Goal: Browse casually

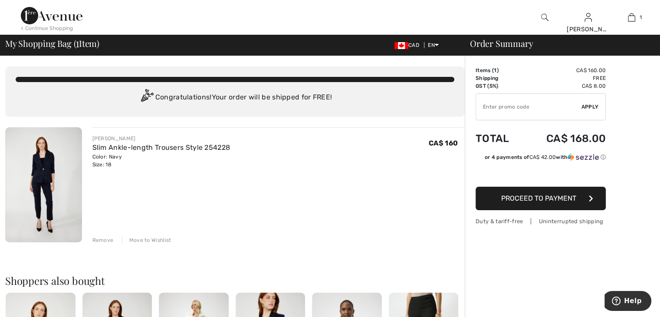
click at [97, 235] on div "Remove Move to Wishlist" at bounding box center [278, 239] width 373 height 10
click at [101, 234] on div "Remove Move to Wishlist" at bounding box center [278, 239] width 373 height 10
click at [100, 236] on div "Remove" at bounding box center [102, 240] width 21 height 8
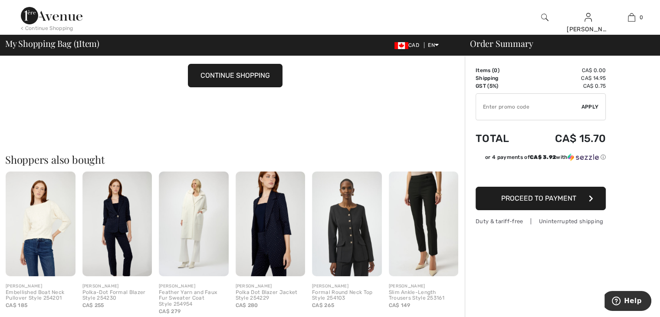
scroll to position [87, 0]
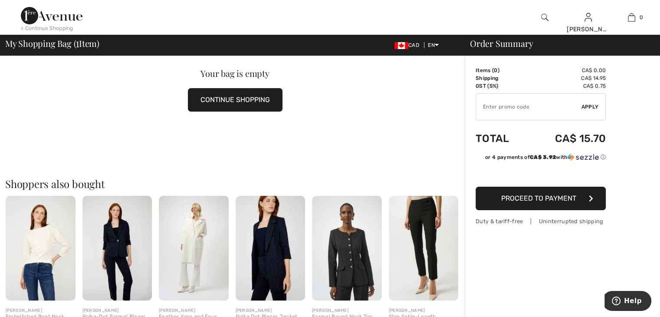
click at [212, 98] on button "CONTINUE SHOPPING" at bounding box center [235, 99] width 95 height 23
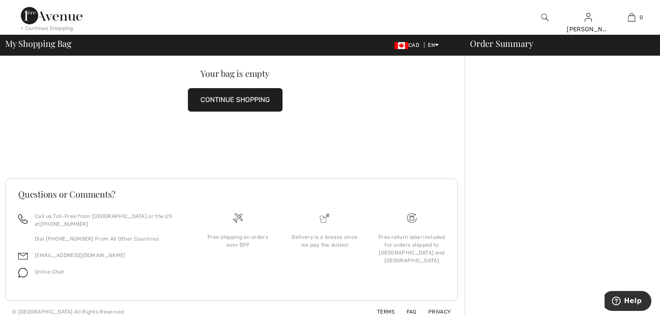
click at [518, 109] on div at bounding box center [562, 172] width 195 height 299
click at [477, 44] on div "Order Summary" at bounding box center [556, 43] width 195 height 9
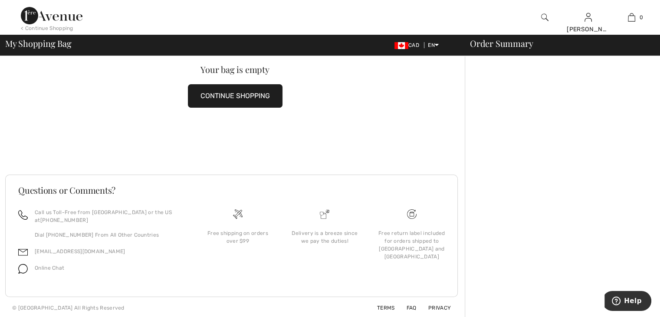
scroll to position [38, 0]
click at [212, 92] on button "CONTINUE SHOPPING" at bounding box center [235, 94] width 95 height 23
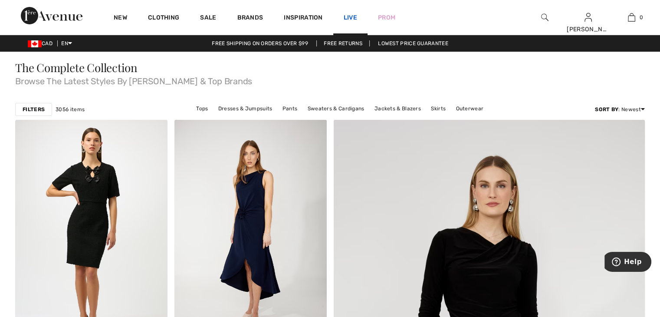
click at [348, 14] on link "Live" at bounding box center [350, 17] width 13 height 9
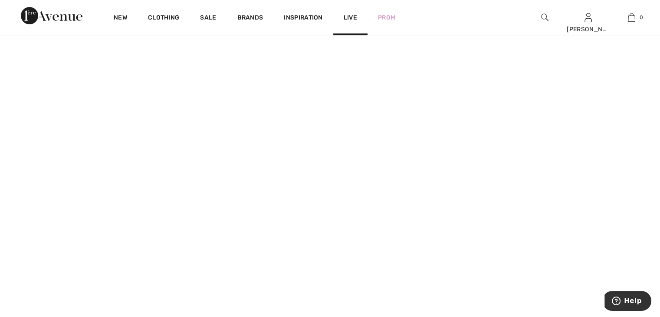
scroll to position [434, 0]
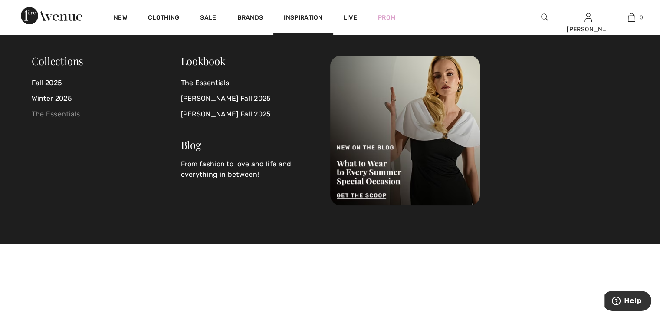
click at [39, 113] on link "The Essentials" at bounding box center [106, 114] width 149 height 16
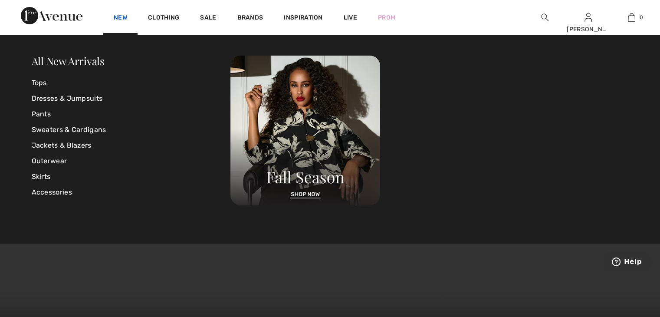
click at [120, 17] on link "New" at bounding box center [120, 18] width 13 height 9
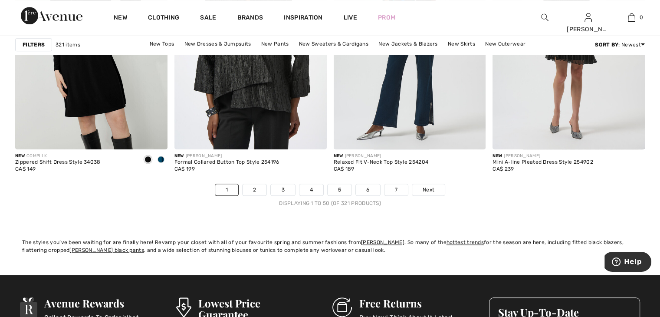
scroll to position [4034, 0]
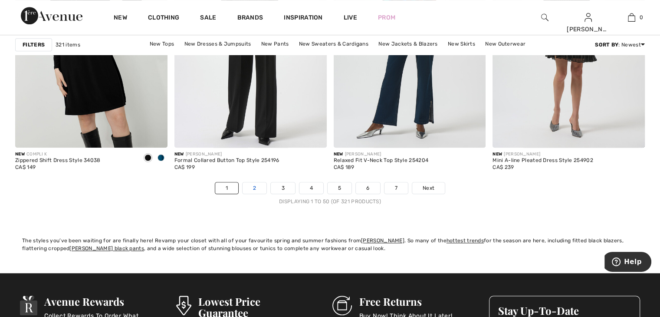
click at [253, 184] on link "2" at bounding box center [254, 187] width 24 height 11
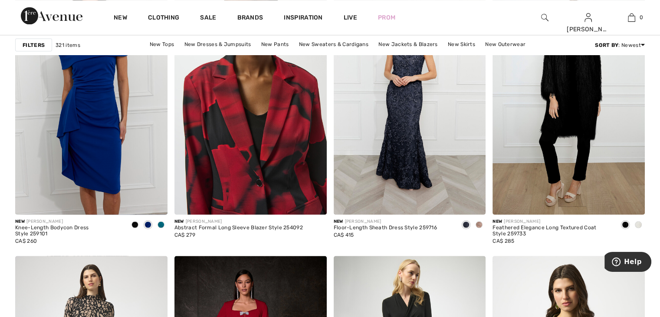
scroll to position [1605, 0]
click at [239, 173] on img at bounding box center [250, 100] width 152 height 228
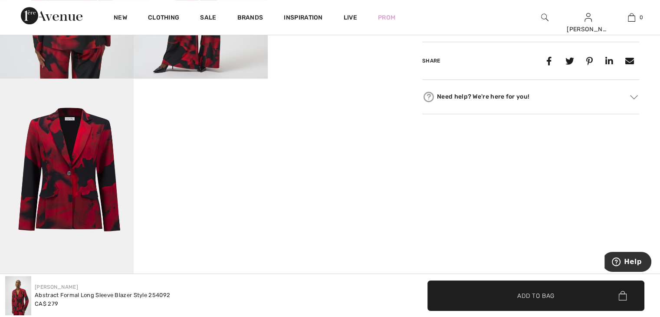
scroll to position [477, 0]
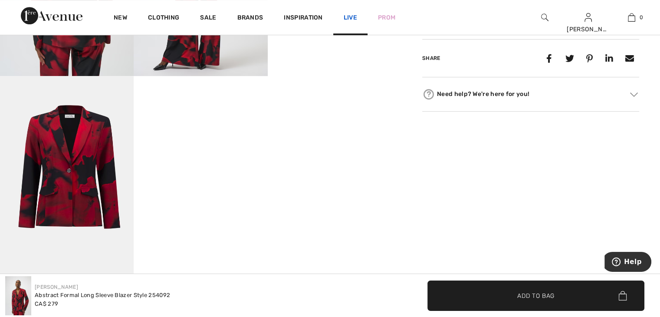
click at [350, 15] on link "Live" at bounding box center [350, 17] width 13 height 9
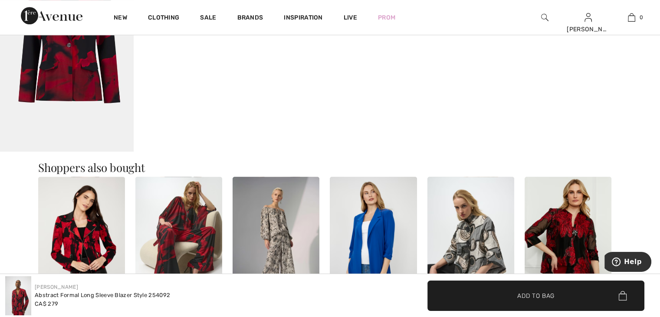
scroll to position [694, 0]
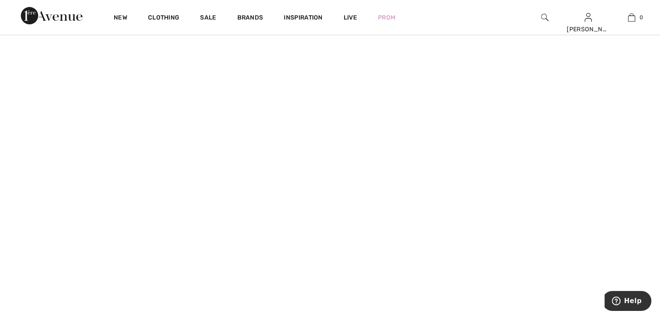
scroll to position [434, 0]
